Goal: Transaction & Acquisition: Book appointment/travel/reservation

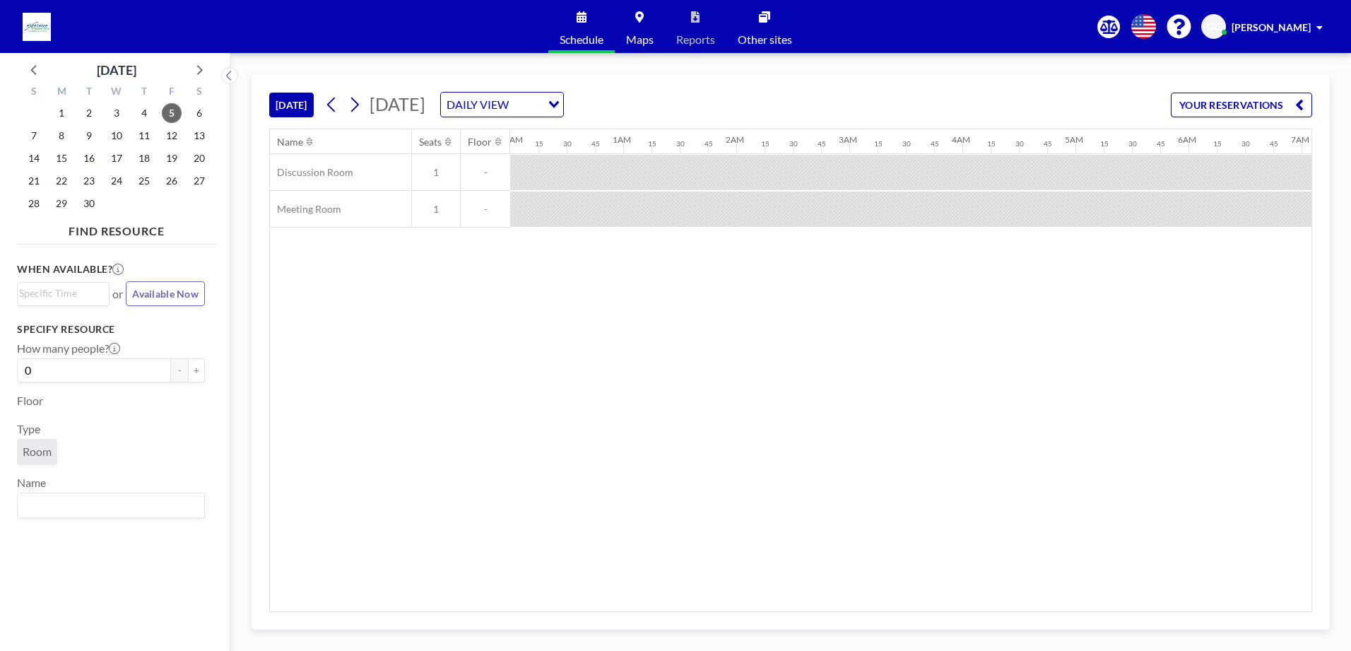
scroll to position [0, 1893]
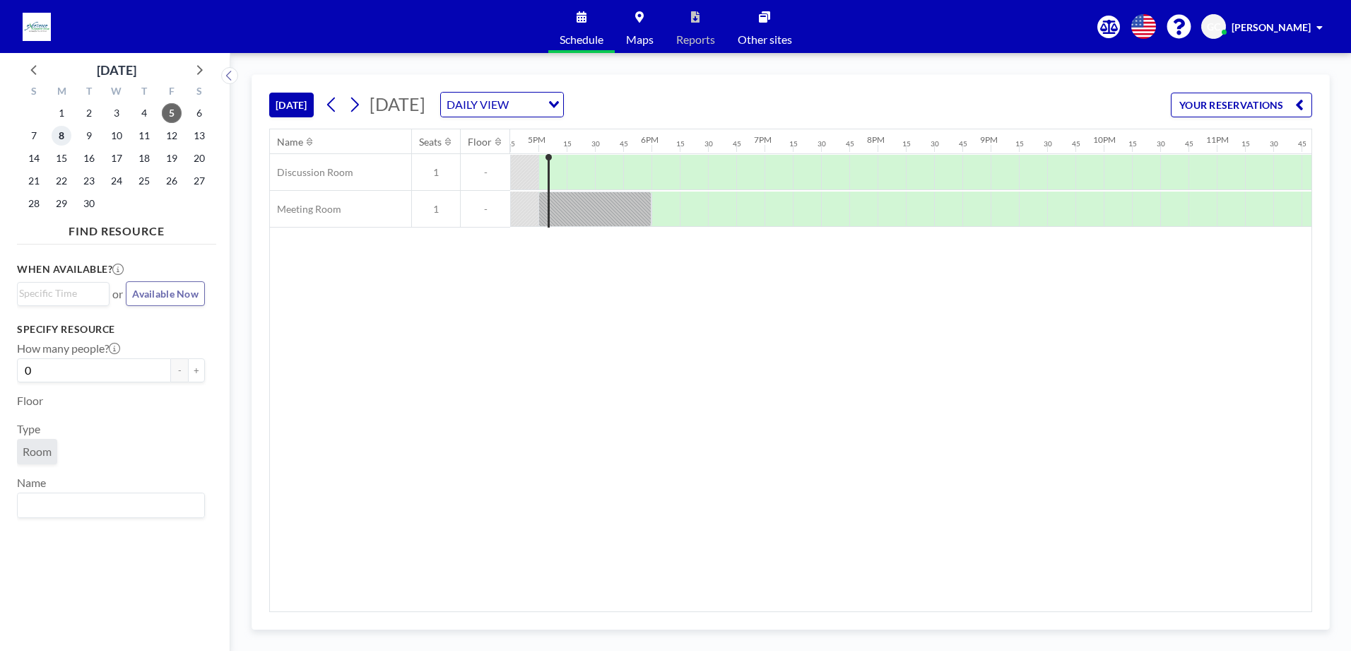
click at [65, 134] on span "8" at bounding box center [62, 136] width 20 height 20
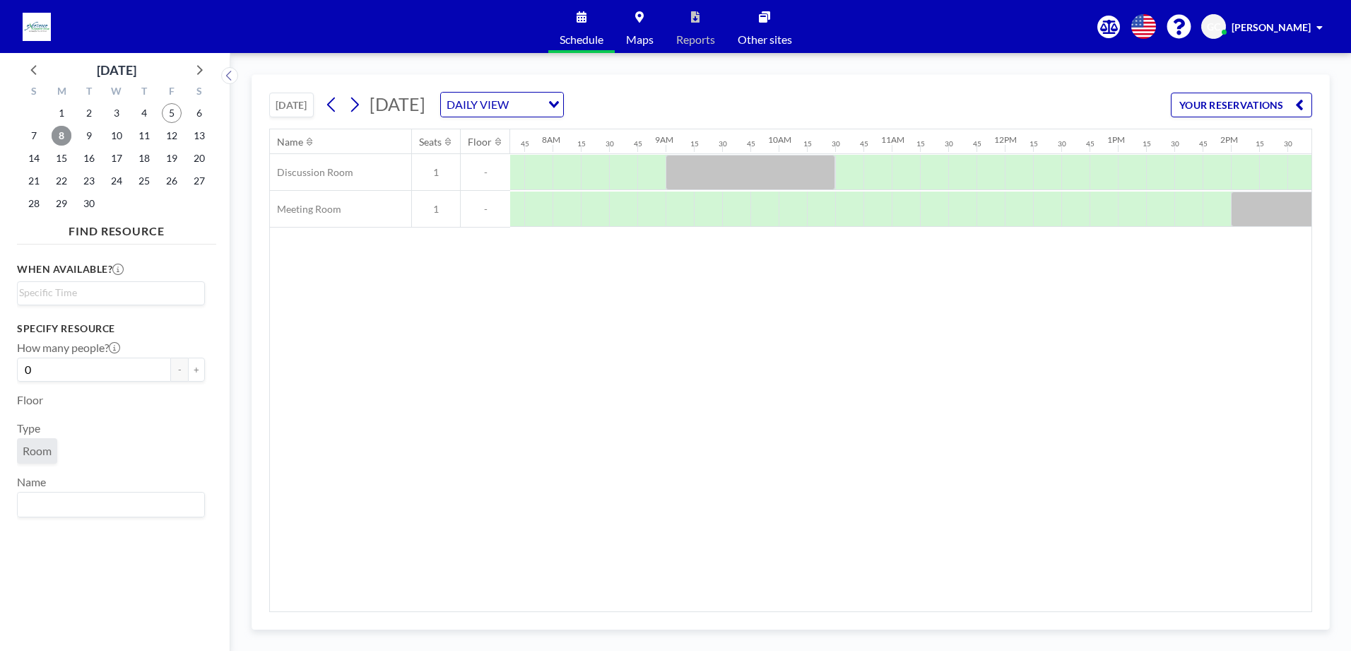
scroll to position [0, 876]
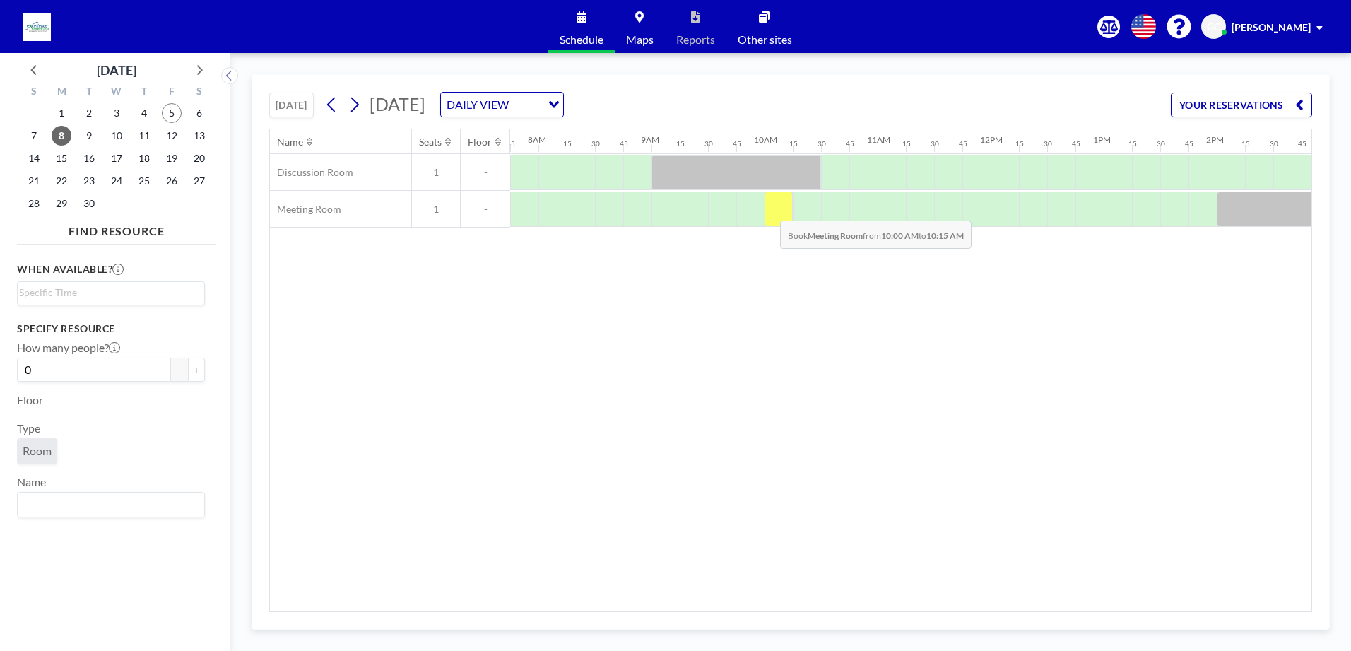
click at [769, 210] on div at bounding box center [778, 208] width 28 height 35
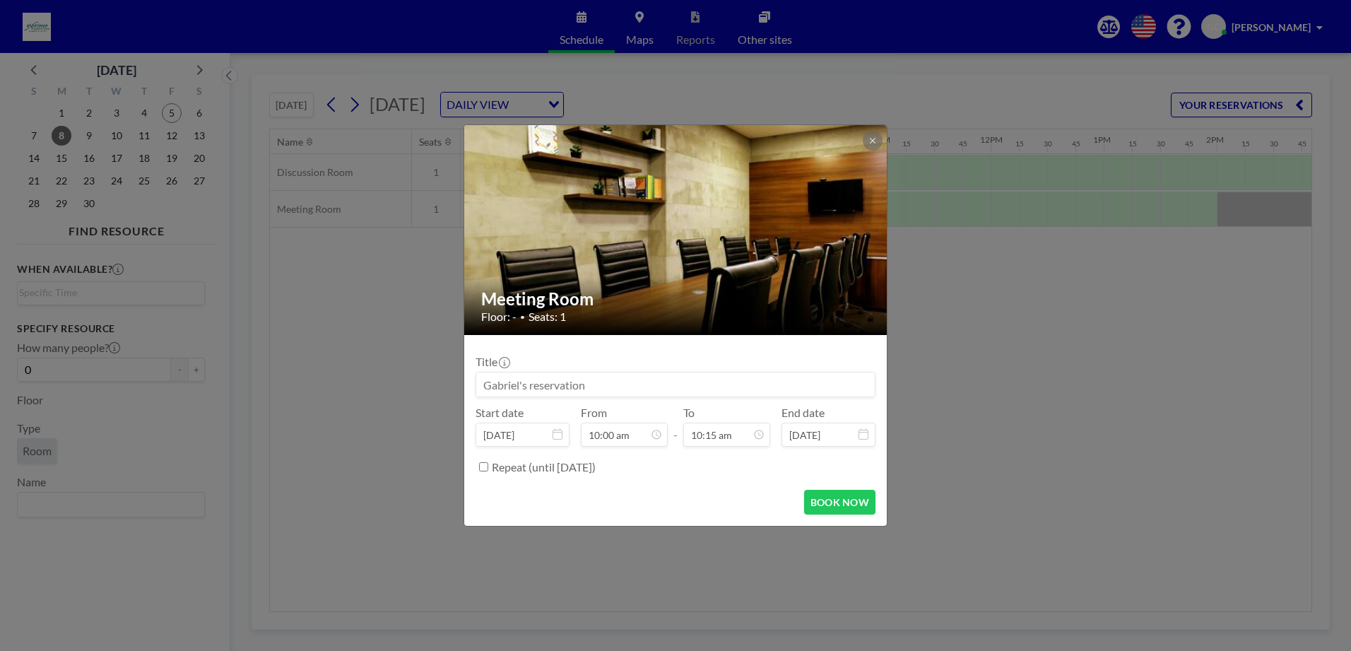
click at [593, 385] on input at bounding box center [675, 384] width 398 height 24
type input "V"
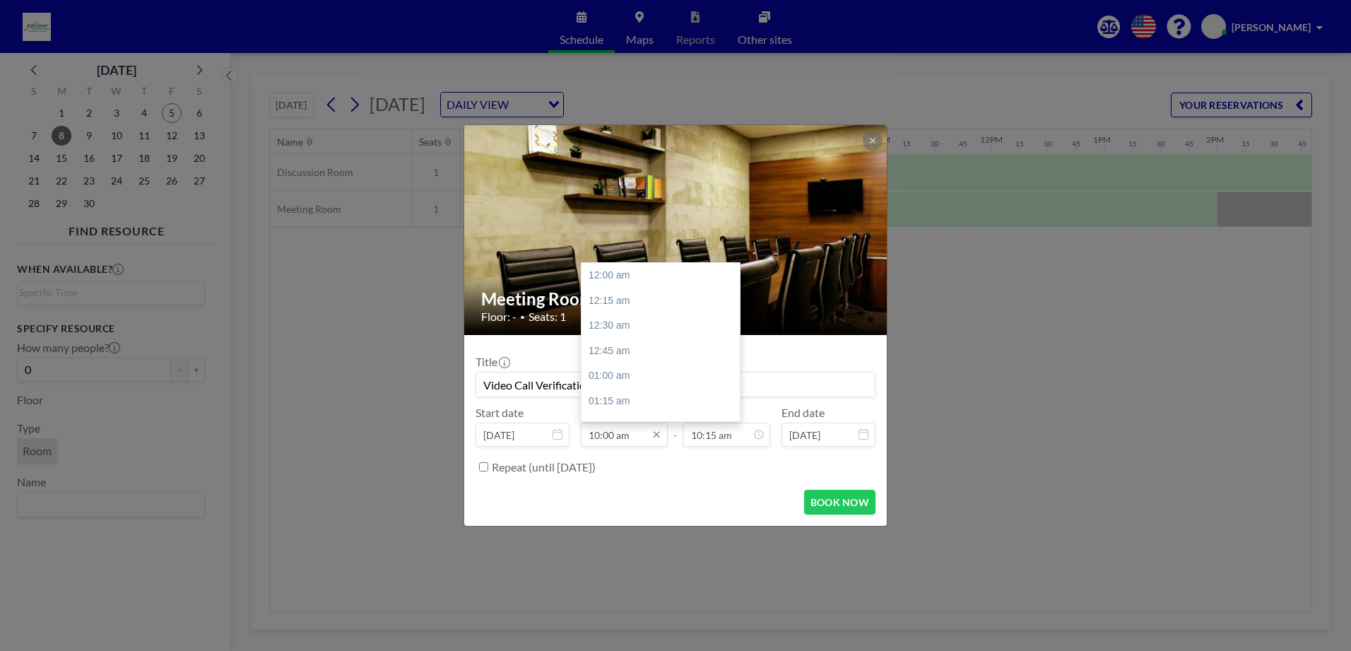
scroll to position [1006, 0]
click at [606, 434] on input "10:00 am" at bounding box center [624, 434] width 87 height 24
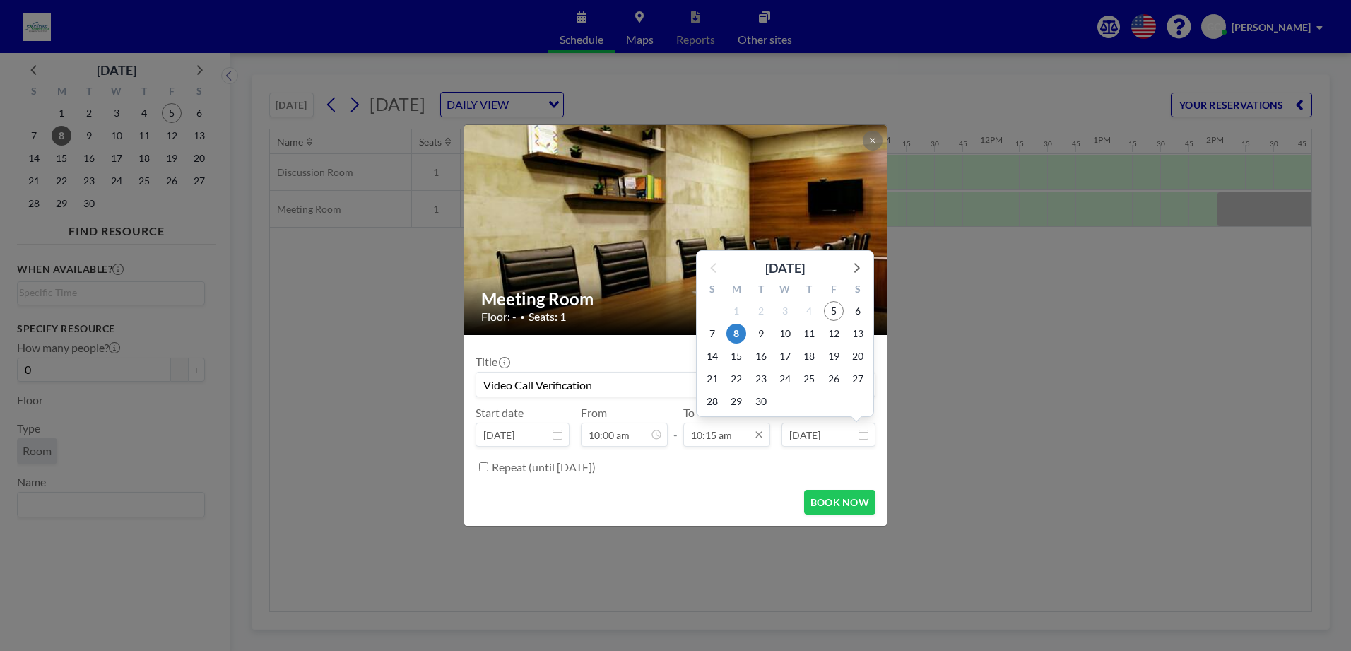
scroll to position [1031, 0]
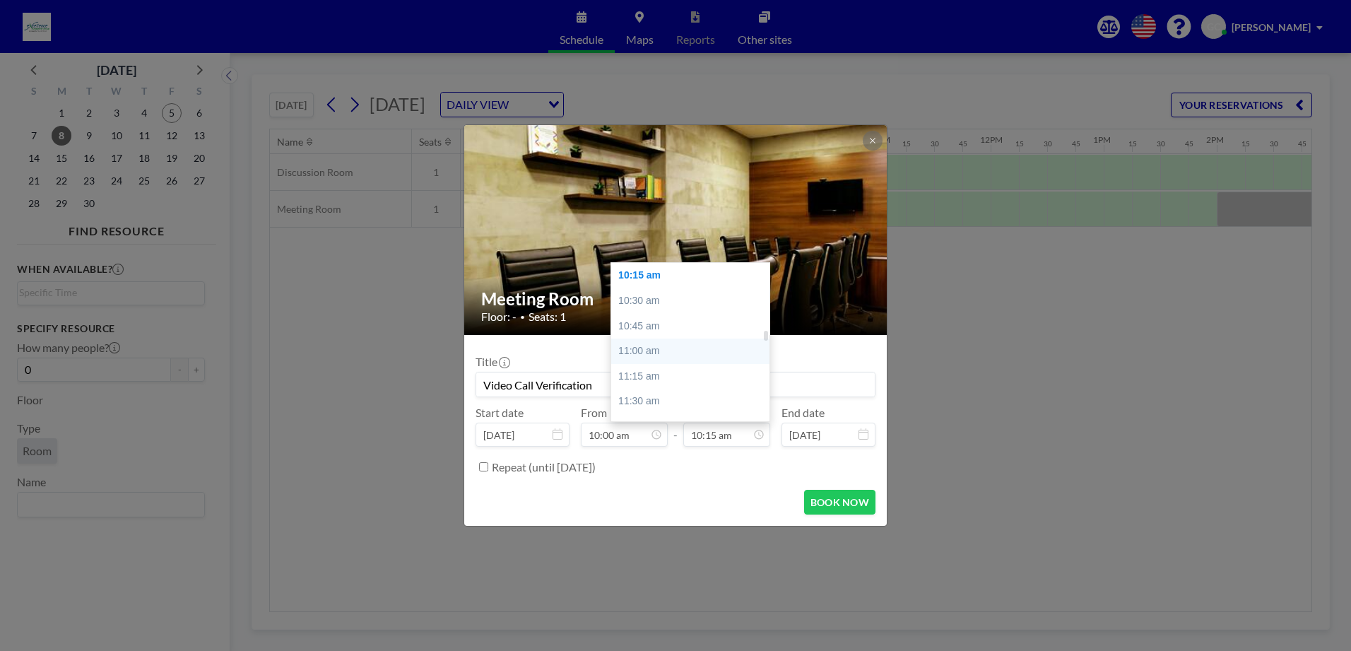
click at [668, 355] on div "11:00 am" at bounding box center [693, 350] width 165 height 25
type input "Video Call Verification"
click at [665, 336] on div "11:30 am" at bounding box center [693, 325] width 165 height 25
type input "11:30 am"
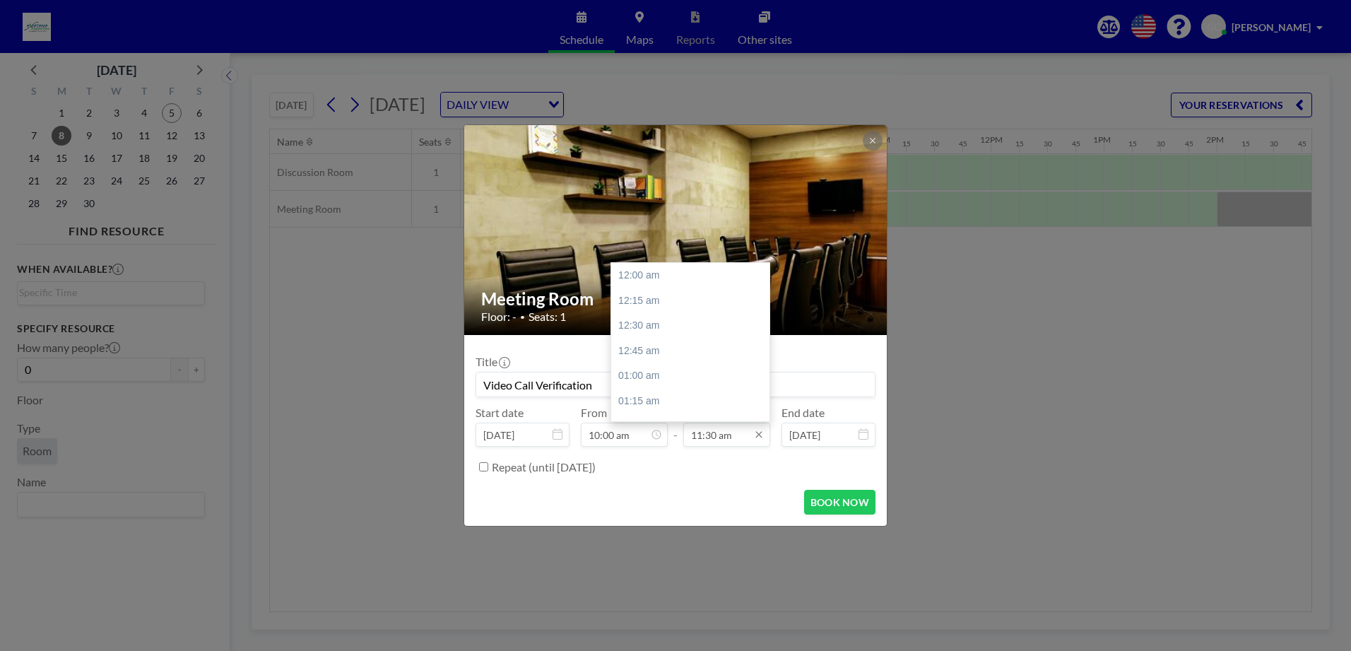
scroll to position [1156, 0]
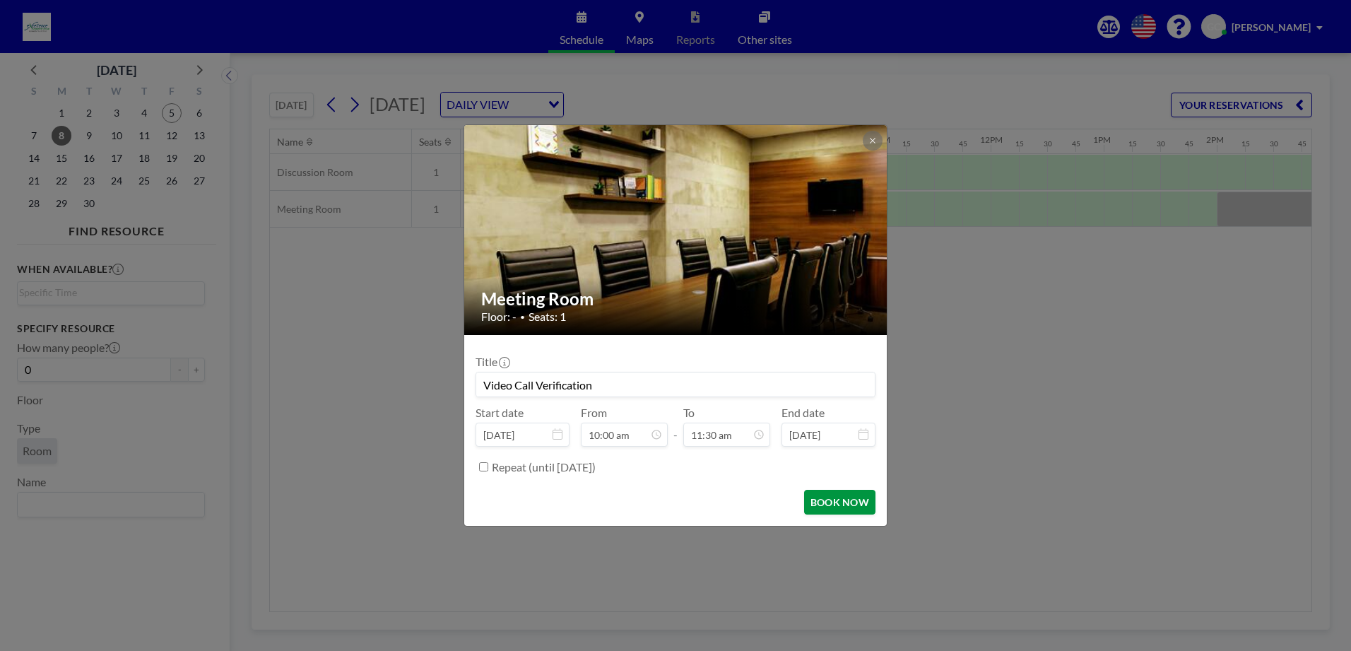
click at [854, 501] on button "BOOK NOW" at bounding box center [839, 502] width 71 height 25
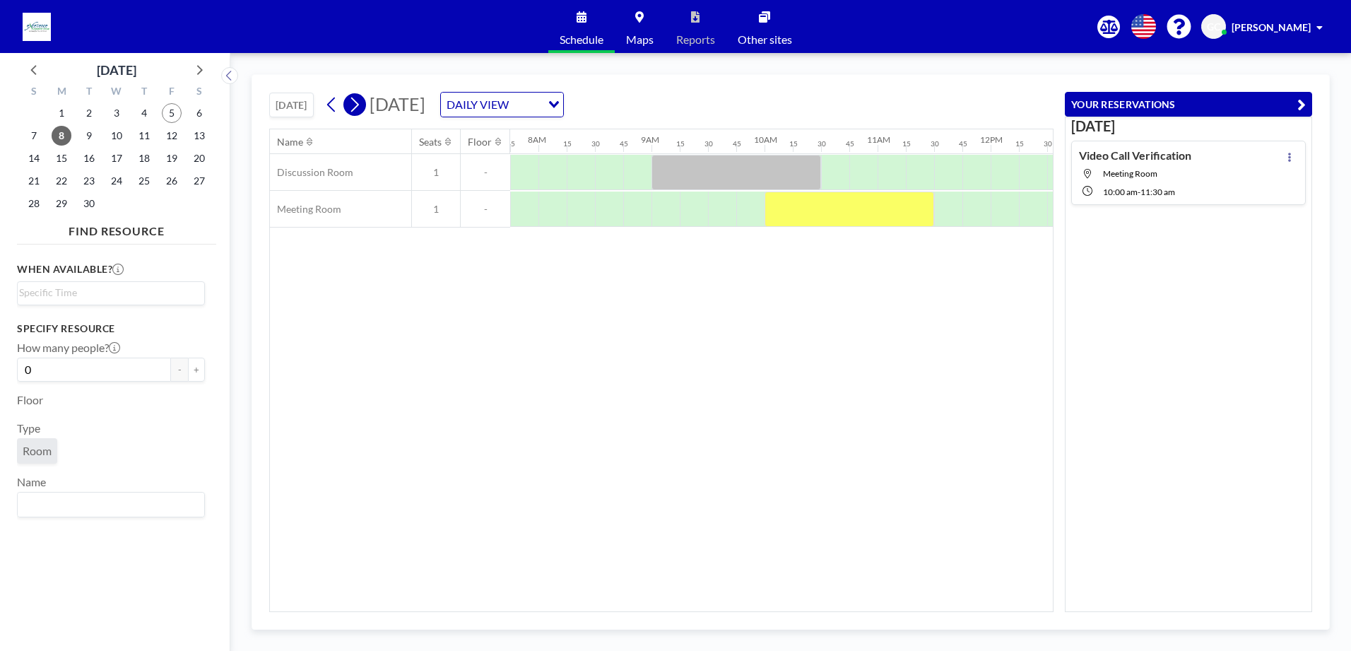
click at [358, 103] on icon at bounding box center [354, 104] width 13 height 21
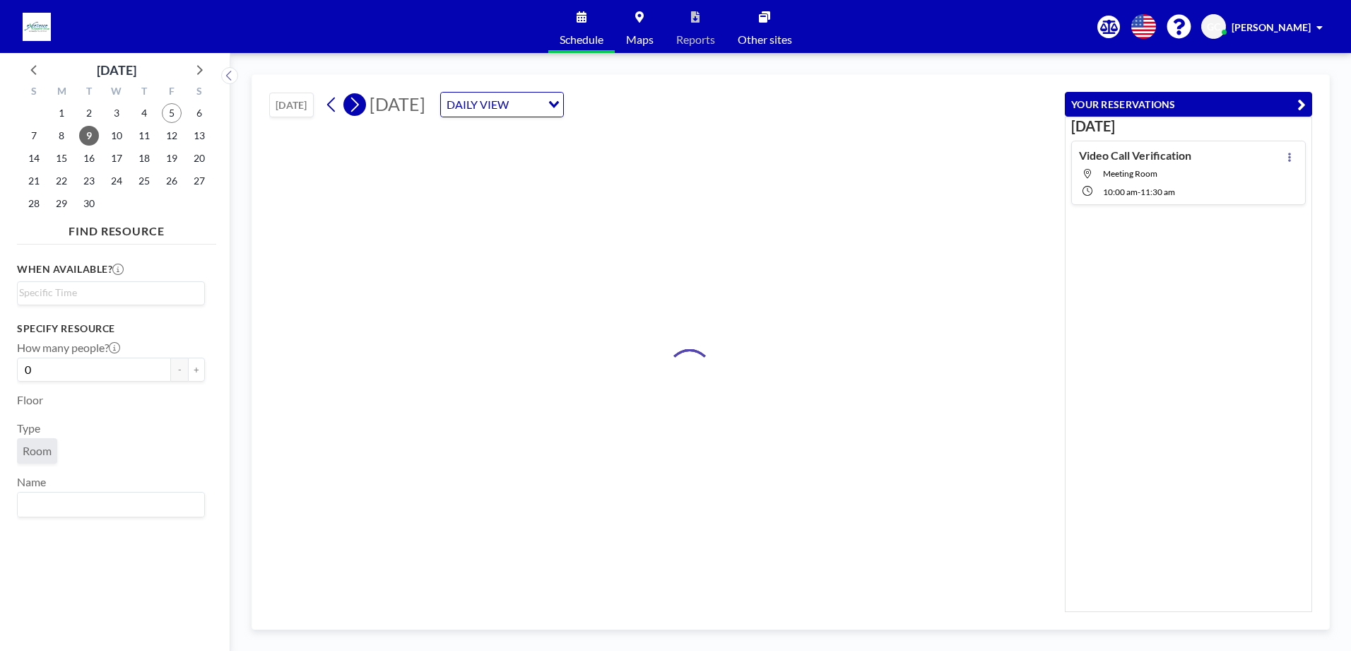
click at [358, 103] on icon at bounding box center [354, 104] width 13 height 21
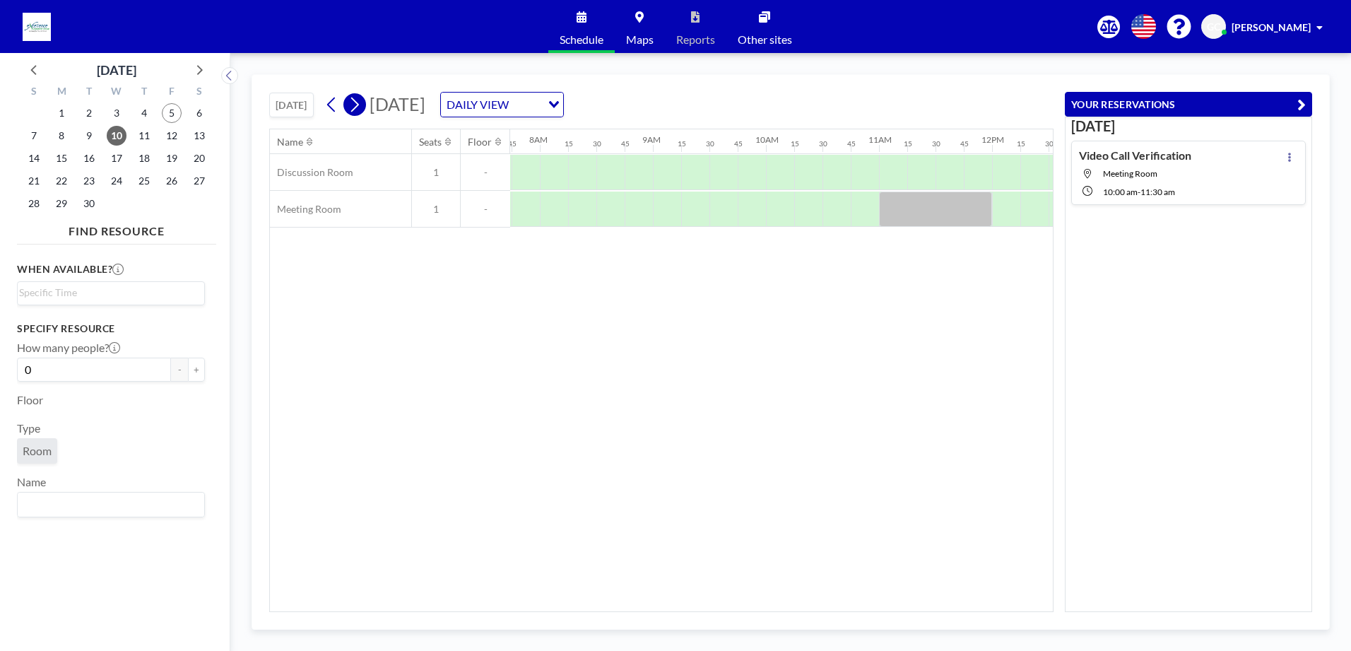
scroll to position [0, 876]
click at [778, 162] on div at bounding box center [778, 172] width 28 height 35
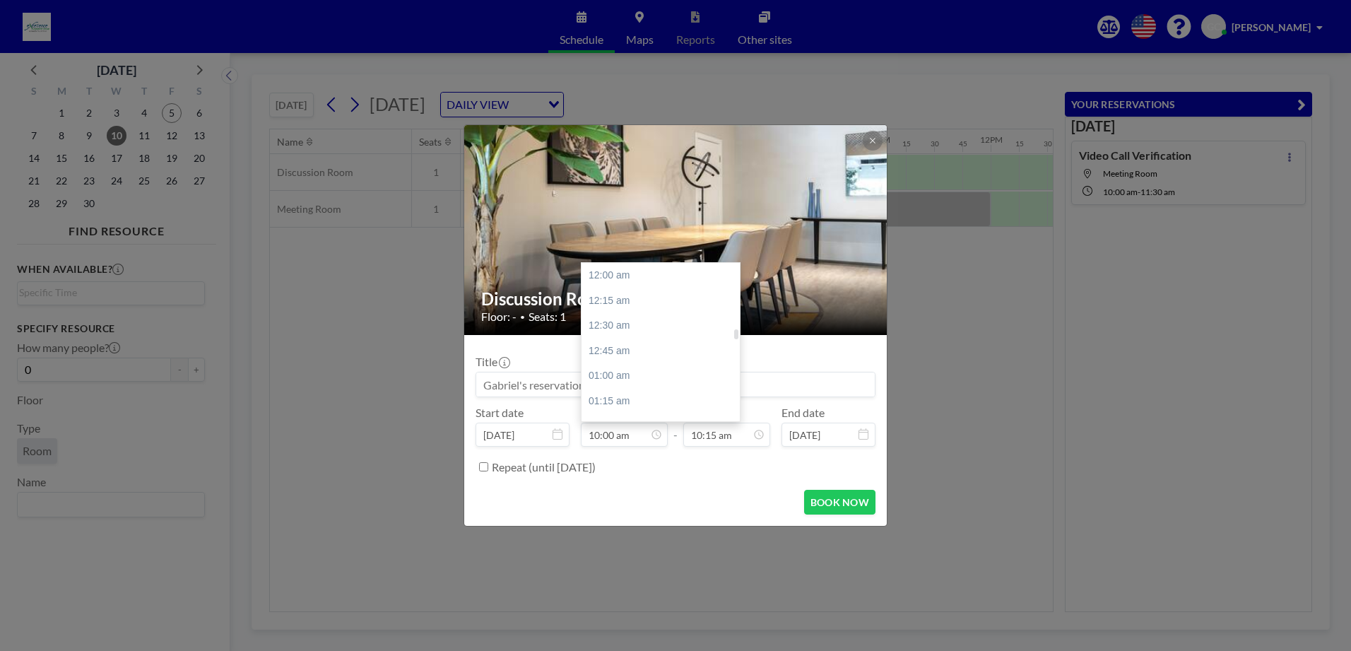
scroll to position [1006, 0]
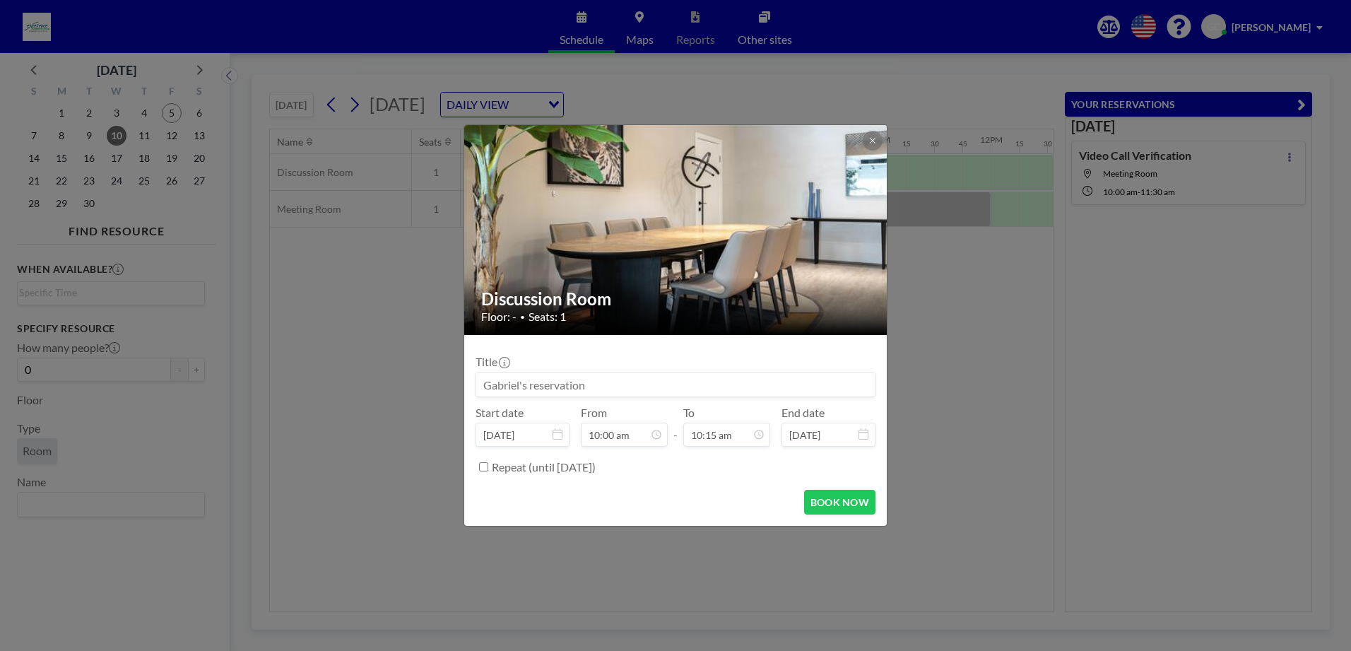
click at [551, 392] on input at bounding box center [675, 384] width 398 height 24
click at [533, 383] on input "Video CallVerification" at bounding box center [675, 384] width 398 height 24
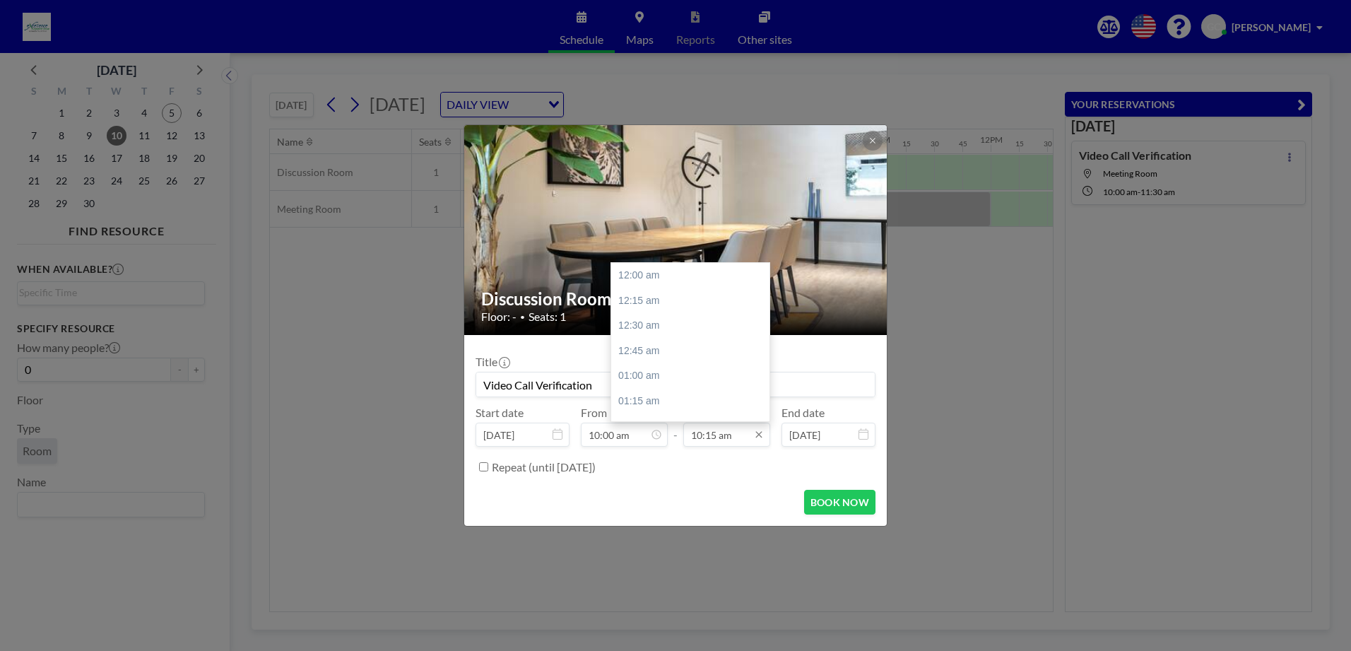
scroll to position [1031, 0]
type input "Video Call Verification"
click at [747, 436] on input "10:15 am" at bounding box center [726, 434] width 87 height 24
click at [687, 349] on div "11:00 am" at bounding box center [693, 350] width 165 height 25
type input "11:00 am"
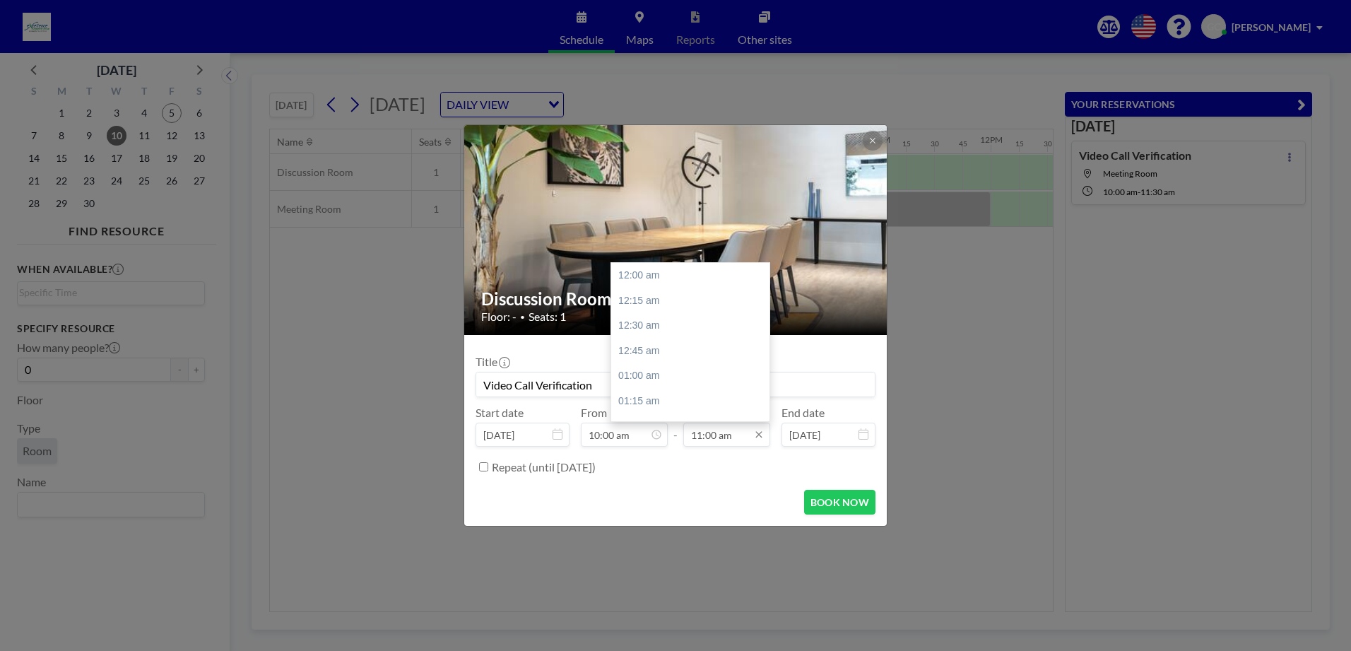
scroll to position [1106, 0]
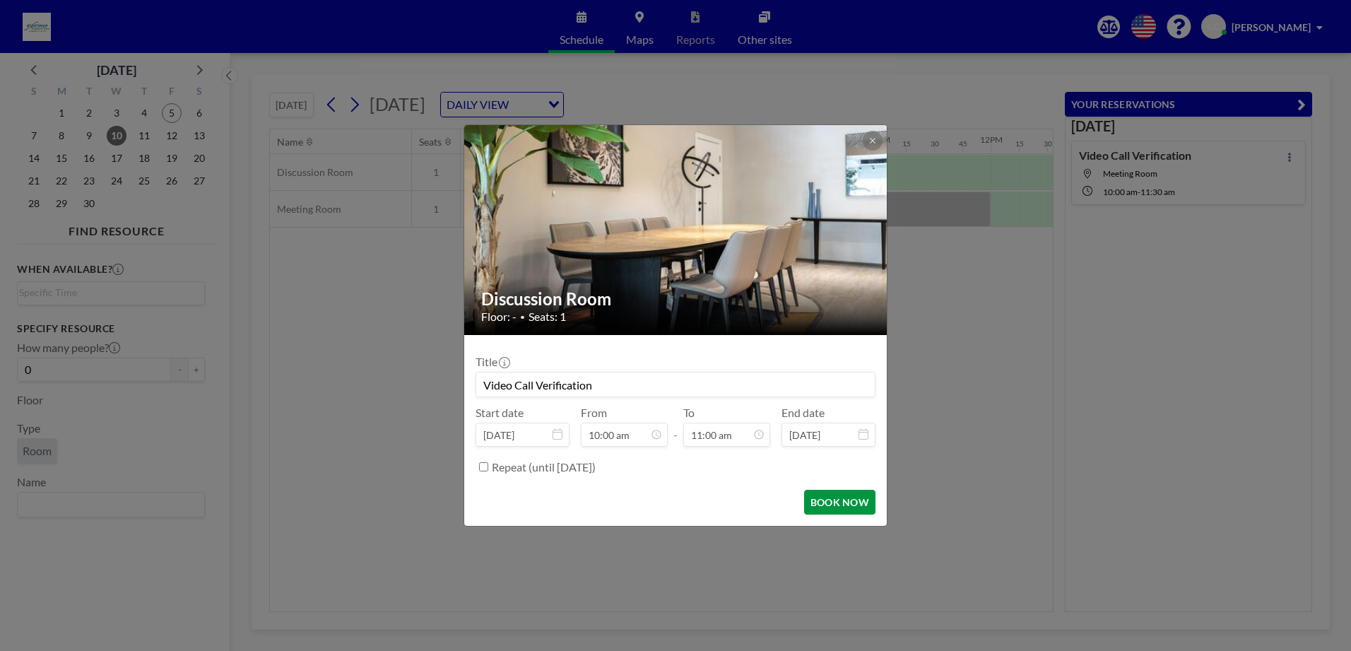
click at [842, 496] on button "BOOK NOW" at bounding box center [839, 502] width 71 height 25
